Goal: Transaction & Acquisition: Purchase product/service

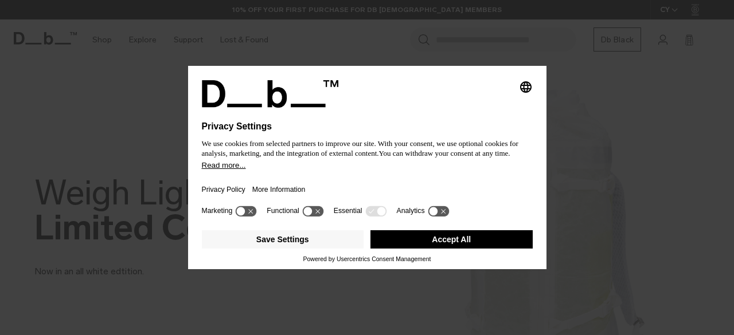
click at [421, 244] on button "Accept All" at bounding box center [451, 239] width 162 height 18
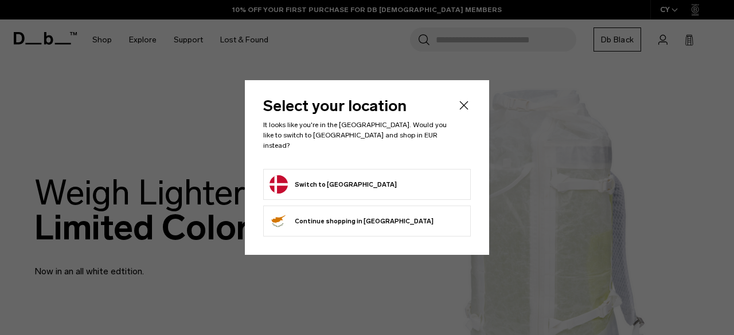
click at [413, 232] on div "Select your location It looks like you're in the [GEOGRAPHIC_DATA]. Would you l…" at bounding box center [367, 167] width 244 height 175
click at [432, 175] on form "Switch to [GEOGRAPHIC_DATA]" at bounding box center [366, 184] width 195 height 18
click at [315, 175] on button "Switch to [GEOGRAPHIC_DATA]" at bounding box center [332, 184] width 127 height 18
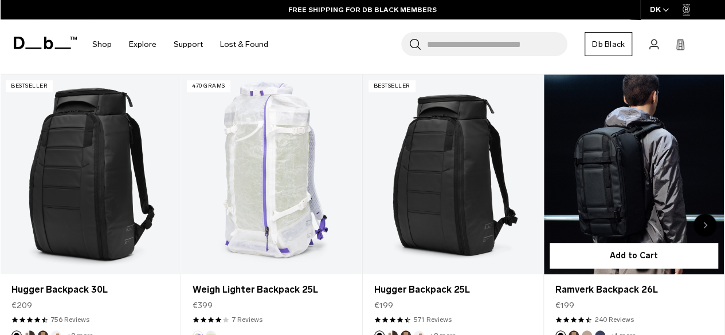
scroll to position [509, 0]
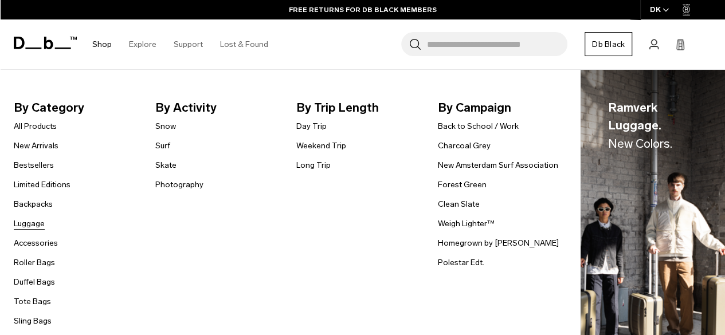
click at [24, 225] on link "Luggage" at bounding box center [29, 224] width 31 height 12
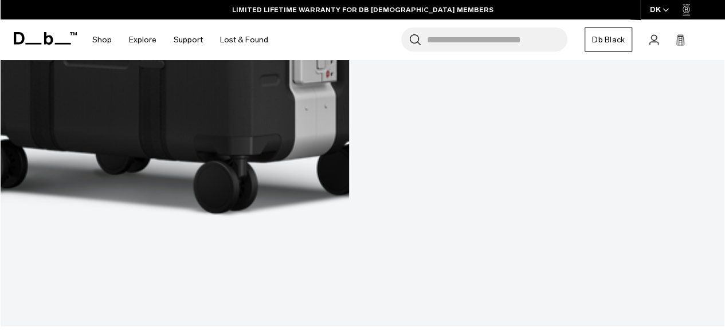
scroll to position [3679, 0]
